Goal: Book appointment/travel/reservation

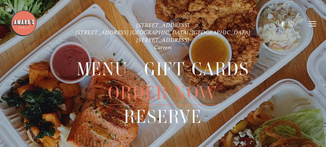
scroll to position [13, 0]
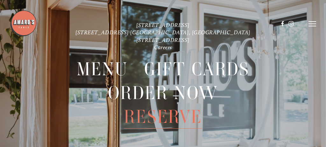
click at [139, 116] on span "Reserve" at bounding box center [163, 117] width 78 height 24
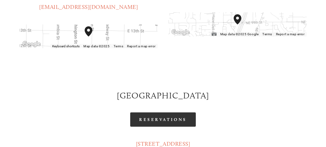
scroll to position [221, 0]
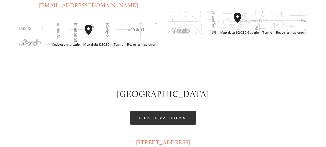
click at [156, 111] on link "Reservations" at bounding box center [163, 118] width 66 height 14
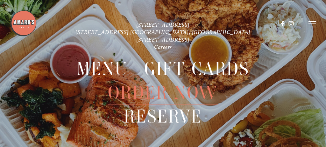
scroll to position [26, 0]
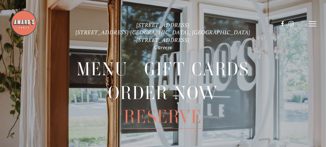
click at [153, 115] on span "Reserve" at bounding box center [163, 117] width 78 height 24
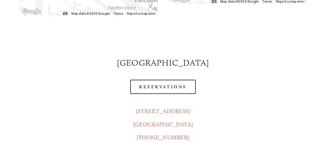
scroll to position [253, 0]
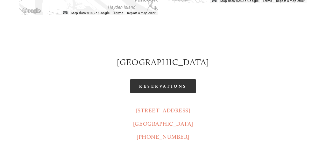
click at [165, 79] on link "Reservations" at bounding box center [163, 86] width 66 height 14
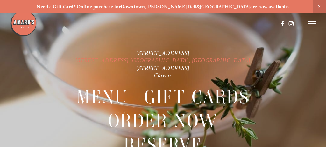
scroll to position [19, 0]
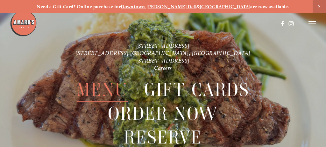
click at [113, 87] on span "Menu" at bounding box center [103, 90] width 52 height 24
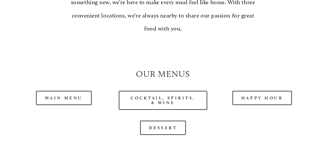
scroll to position [506, 0]
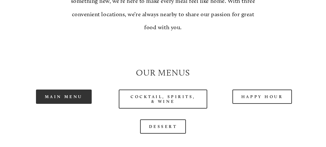
click at [75, 92] on link "Main Menu" at bounding box center [64, 97] width 56 height 14
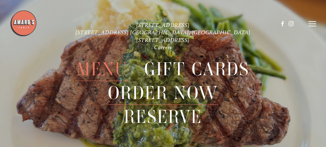
scroll to position [13, 0]
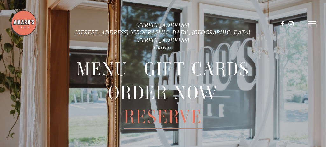
click at [133, 113] on span "Reserve" at bounding box center [163, 117] width 78 height 24
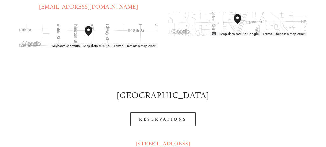
scroll to position [224, 0]
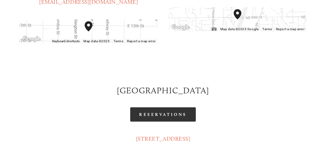
click at [151, 108] on link "Reservations" at bounding box center [163, 115] width 66 height 14
